Goal: Transaction & Acquisition: Purchase product/service

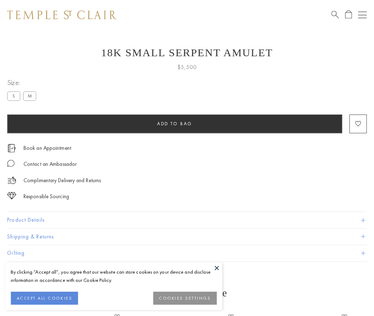
scroll to position [28, 0]
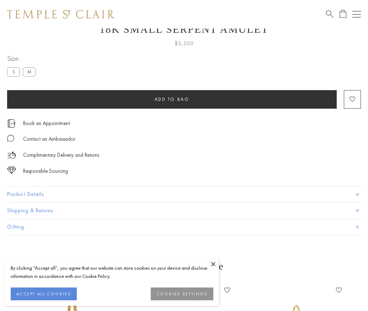
click at [172, 99] on span "Add to bag" at bounding box center [172, 99] width 35 height 6
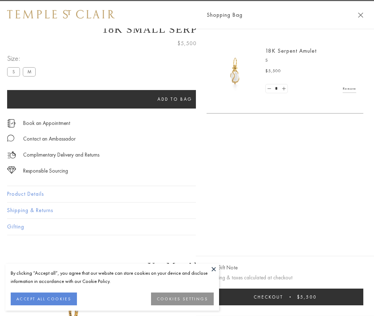
click at [283, 297] on span "Checkout" at bounding box center [268, 297] width 30 height 6
